Goal: Find specific page/section

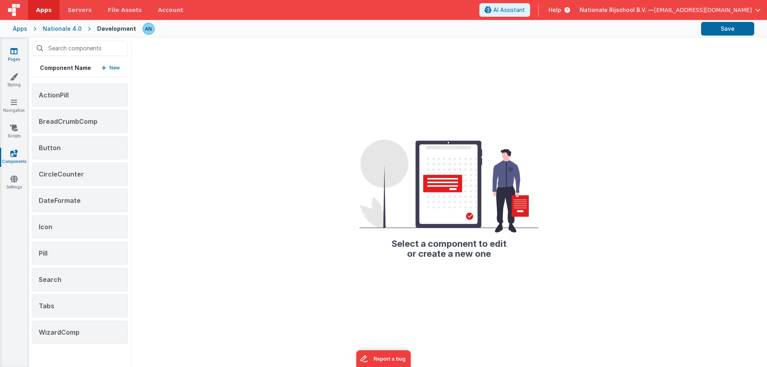
click at [7, 54] on link "Pages" at bounding box center [14, 55] width 29 height 16
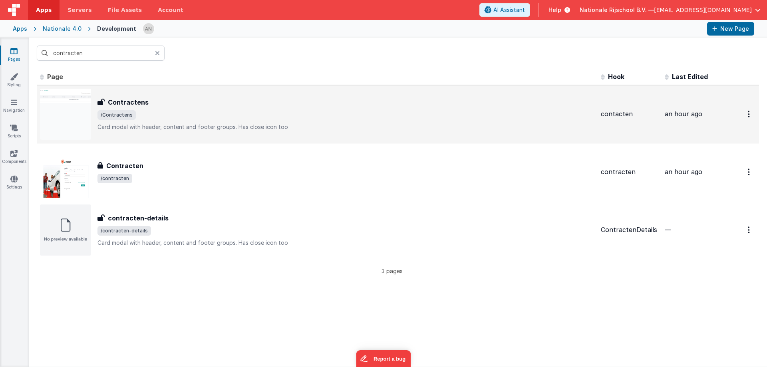
click at [149, 103] on div "Contractens" at bounding box center [346, 103] width 497 height 10
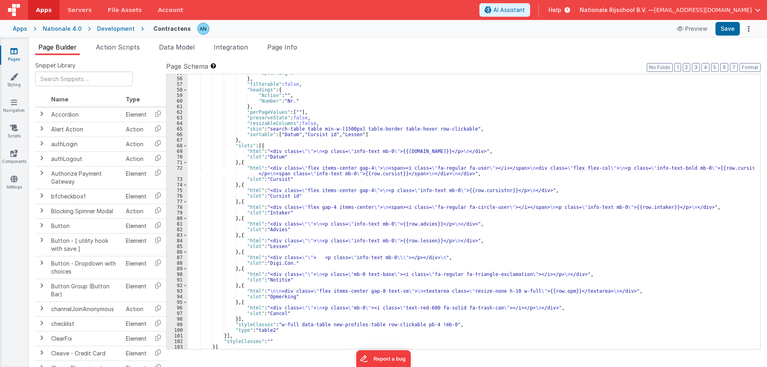
scroll to position [324, 0]
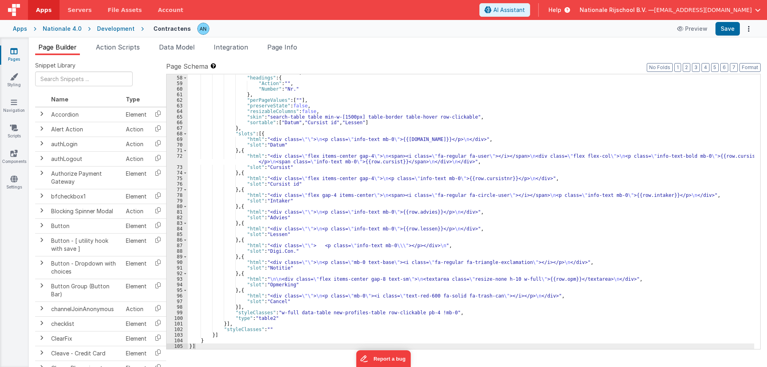
click at [122, 26] on div "Development" at bounding box center [116, 29] width 38 height 8
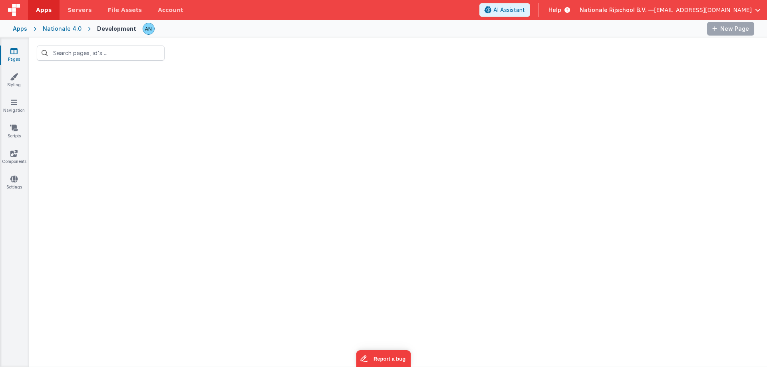
type input "contracten"
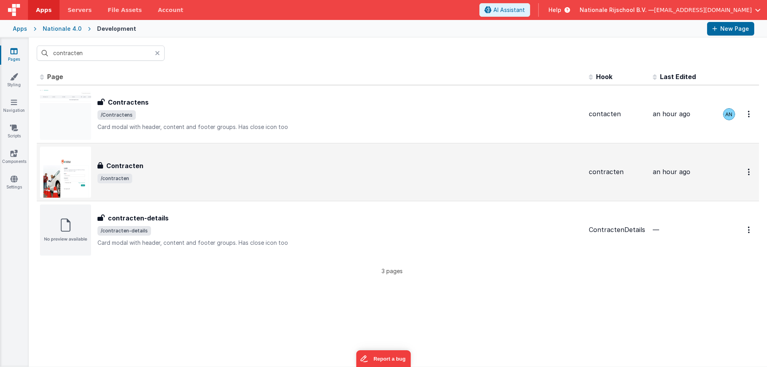
click at [107, 168] on h3 "Contracten" at bounding box center [124, 166] width 37 height 10
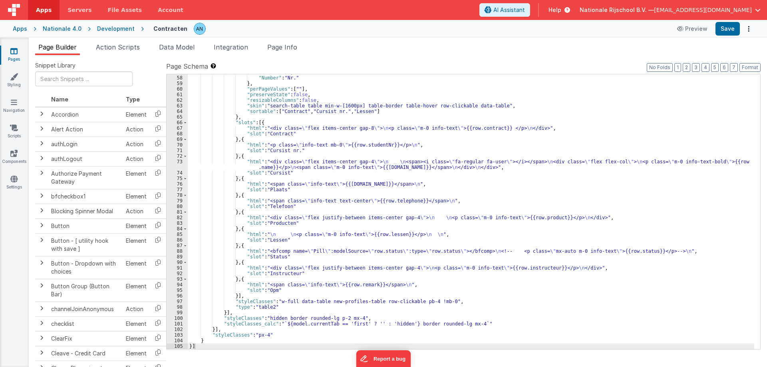
scroll to position [335, 0]
click at [291, 138] on div ""Action" : "" , "Number" : "Nr." } , "perPageValues" : [ "" ] , "preserveState"…" at bounding box center [471, 213] width 567 height 286
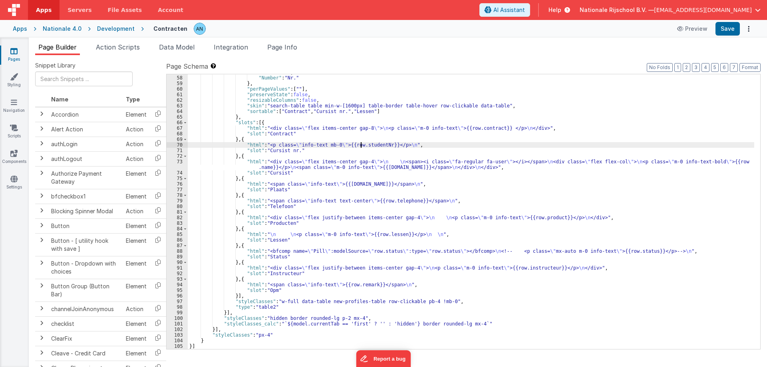
click at [361, 144] on div ""Action" : "" , "Number" : "Nr." } , "perPageValues" : [ "" ] , "preserveState"…" at bounding box center [471, 213] width 567 height 286
